Goal: Find specific page/section: Find specific page/section

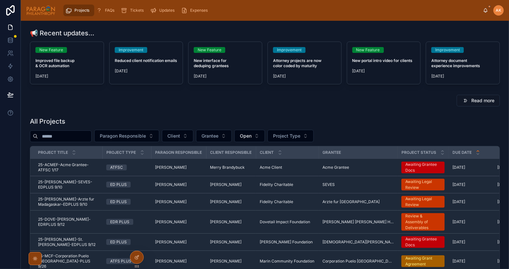
click at [134, 133] on span "Paragon Responsible" at bounding box center [123, 136] width 46 height 6
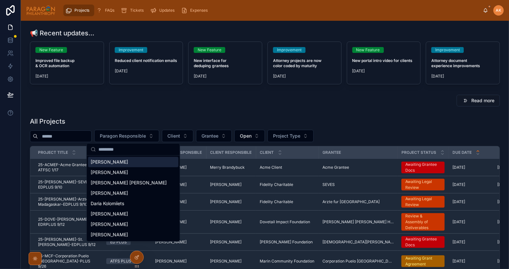
click at [112, 164] on span "[PERSON_NAME]" at bounding box center [109, 162] width 37 height 6
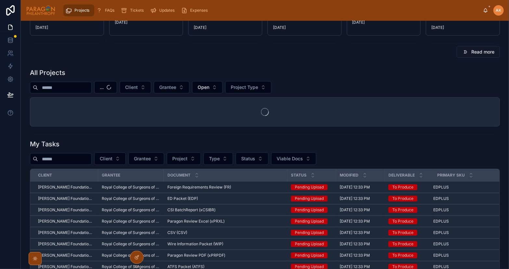
scroll to position [62, 0]
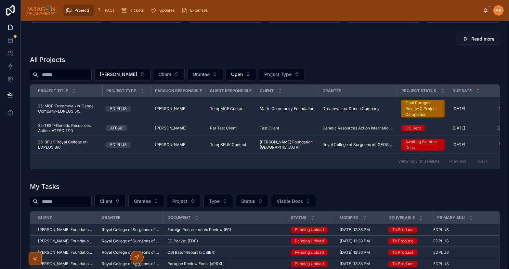
click at [141, 144] on div "ED PLUS" at bounding box center [126, 145] width 41 height 6
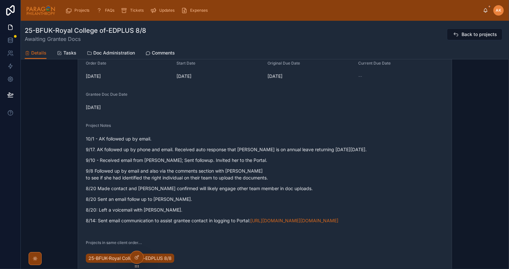
scroll to position [6, 0]
